Goal: Task Accomplishment & Management: Use online tool/utility

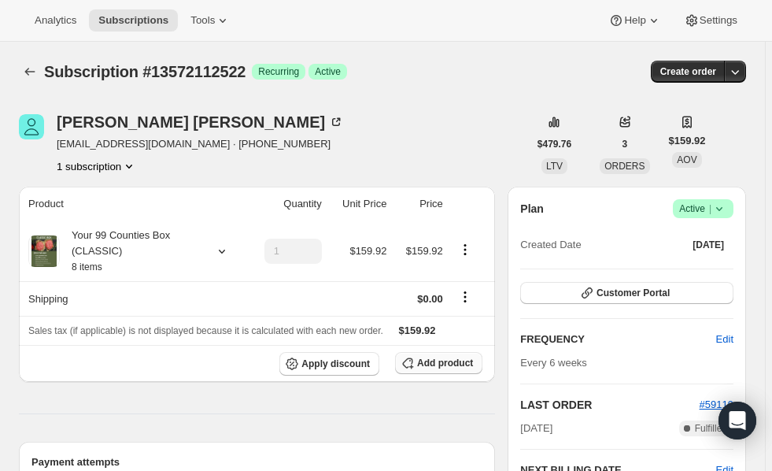
drag, startPoint x: 0, startPoint y: 0, endPoint x: 470, endPoint y: 357, distance: 590.1
click at [470, 357] on span "Add product" at bounding box center [445, 363] width 56 height 13
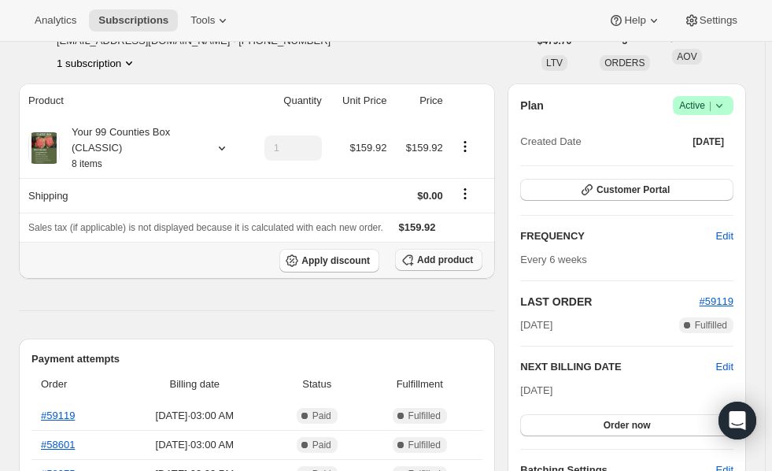
scroll to position [100, 0]
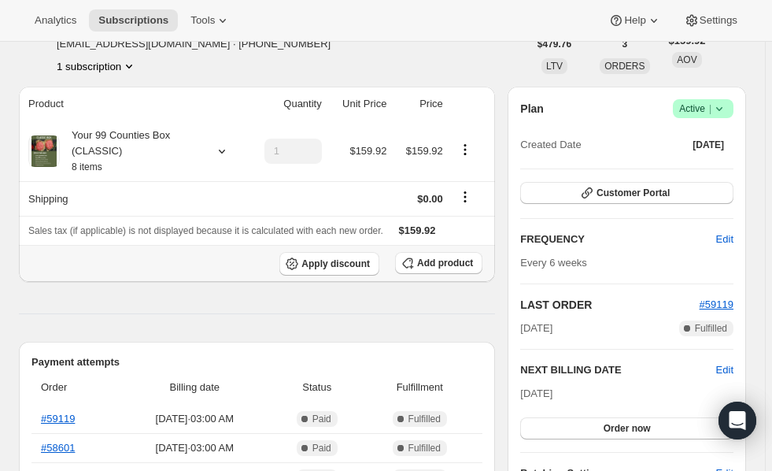
click at [221, 151] on icon at bounding box center [222, 151] width 16 height 16
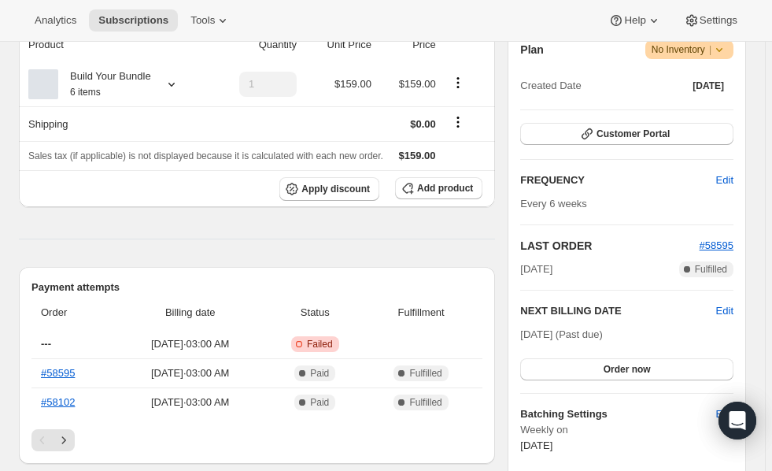
scroll to position [296, 0]
